Goal: Information Seeking & Learning: Learn about a topic

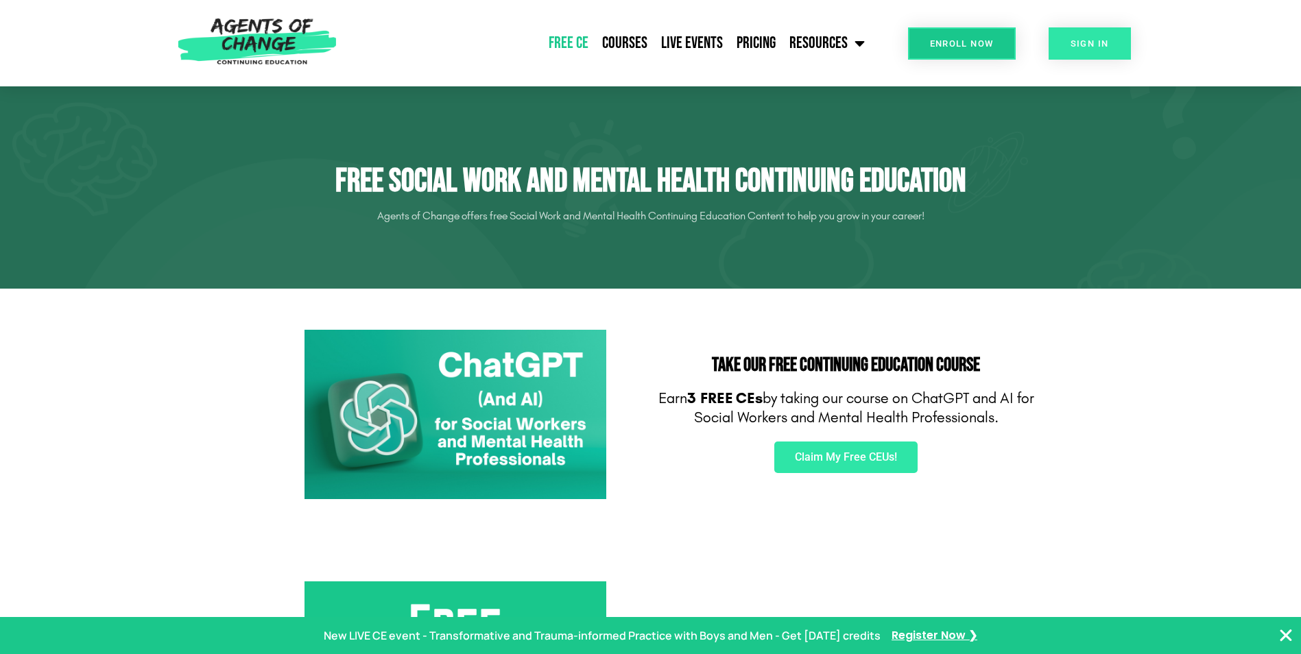
click at [1102, 34] on link "SIGN IN" at bounding box center [1090, 43] width 82 height 32
click at [635, 39] on link "Courses" at bounding box center [624, 43] width 59 height 34
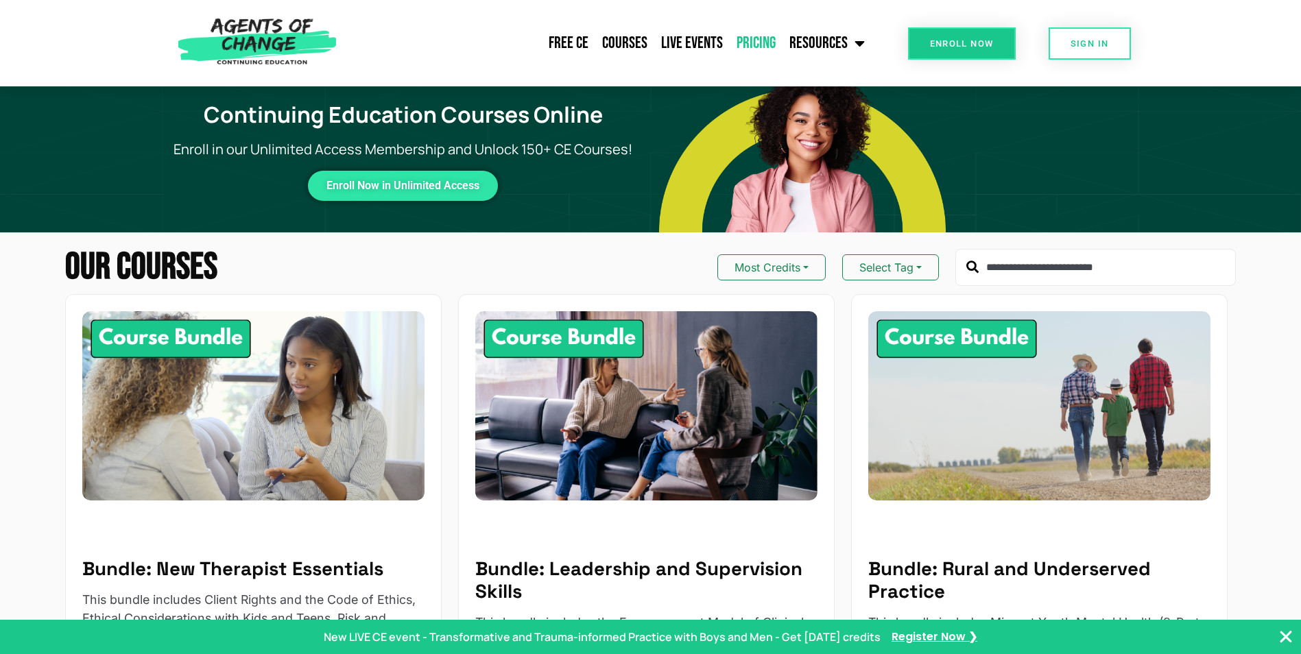
click at [762, 38] on link "Pricing" at bounding box center [756, 43] width 53 height 34
